Goal: Task Accomplishment & Management: Use online tool/utility

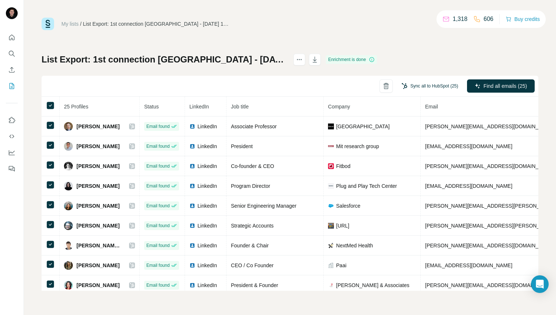
click at [428, 86] on button "Sync all to HubSpot (25)" at bounding box center [430, 86] width 67 height 11
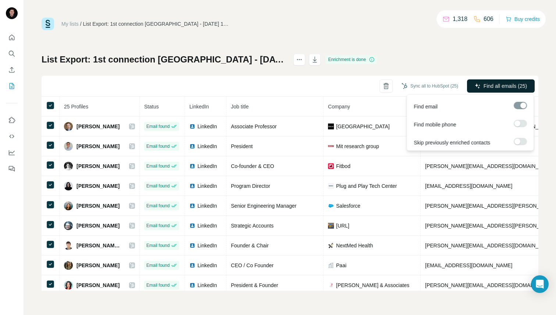
click at [493, 88] on span "Find all emails (25)" at bounding box center [505, 85] width 43 height 7
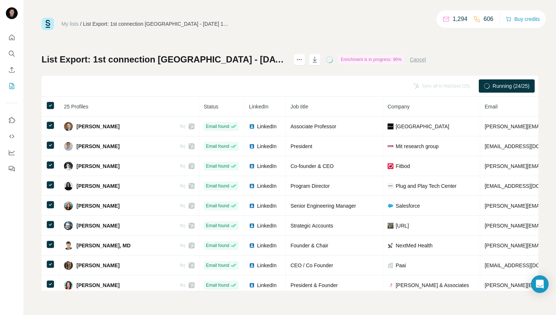
scroll to position [322, 0]
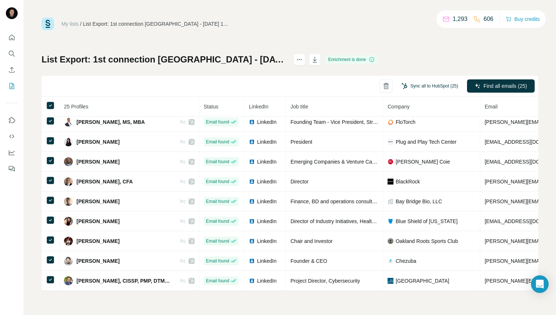
click at [440, 87] on button "Sync all to HubSpot (25)" at bounding box center [430, 86] width 67 height 11
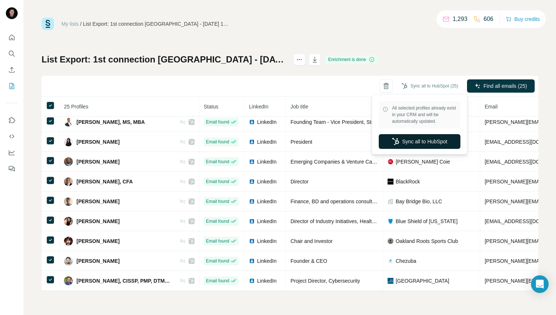
click at [398, 141] on icon "button" at bounding box center [395, 141] width 7 height 7
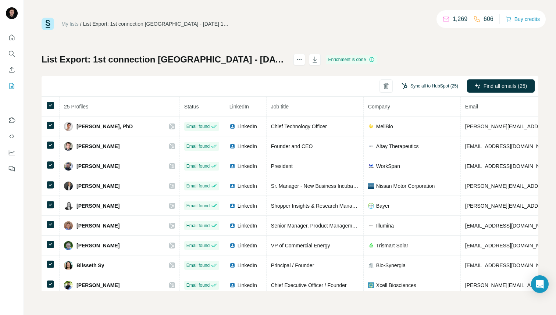
click at [418, 86] on button "Sync all to HubSpot (25)" at bounding box center [430, 86] width 67 height 11
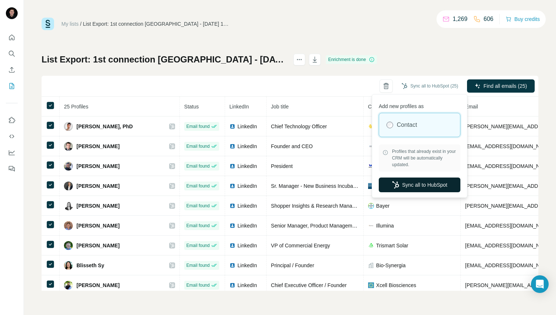
click at [427, 185] on button "Sync all to HubSpot" at bounding box center [420, 185] width 82 height 15
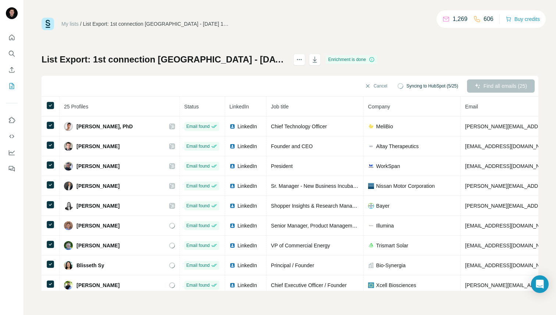
scroll to position [322, 0]
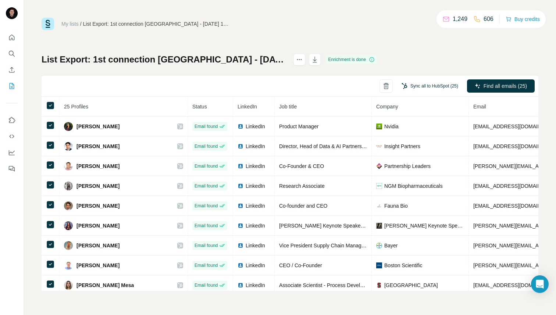
click at [445, 85] on button "Sync all to HubSpot (25)" at bounding box center [430, 86] width 67 height 11
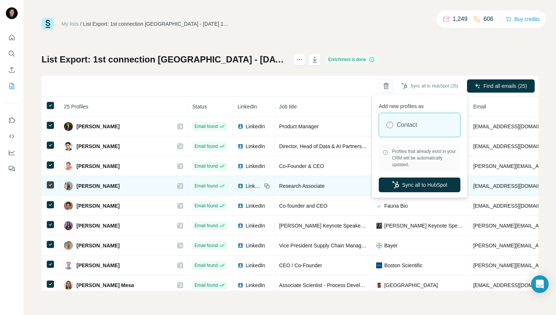
drag, startPoint x: 420, startPoint y: 191, endPoint x: 415, endPoint y: 189, distance: 5.5
click at [421, 191] on button "Sync all to HubSpot" at bounding box center [420, 185] width 82 height 15
